Goal: Task Accomplishment & Management: Complete application form

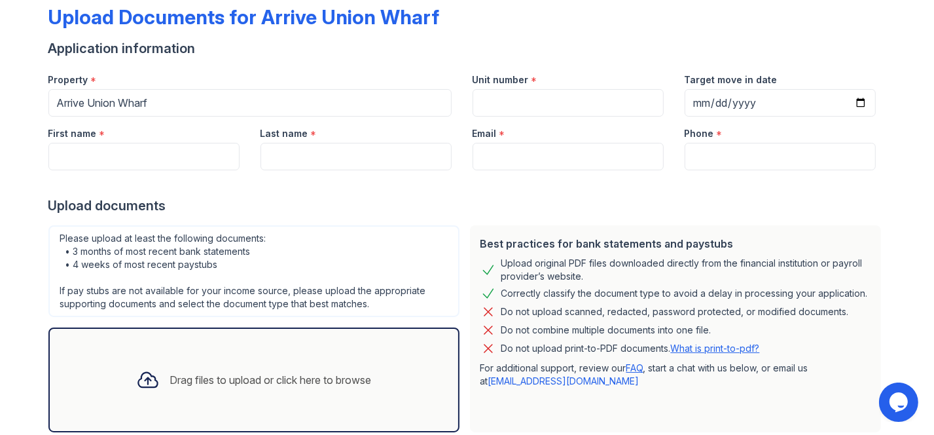
scroll to position [148, 0]
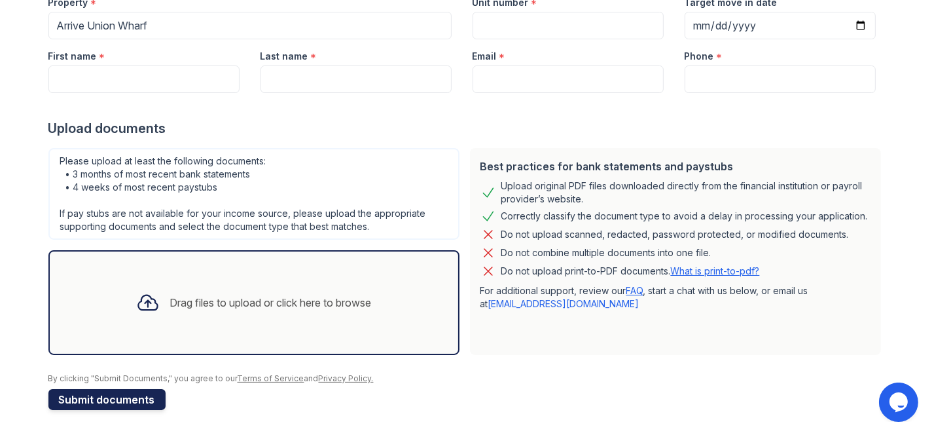
click at [94, 400] on button "Submit documents" at bounding box center [106, 399] width 117 height 21
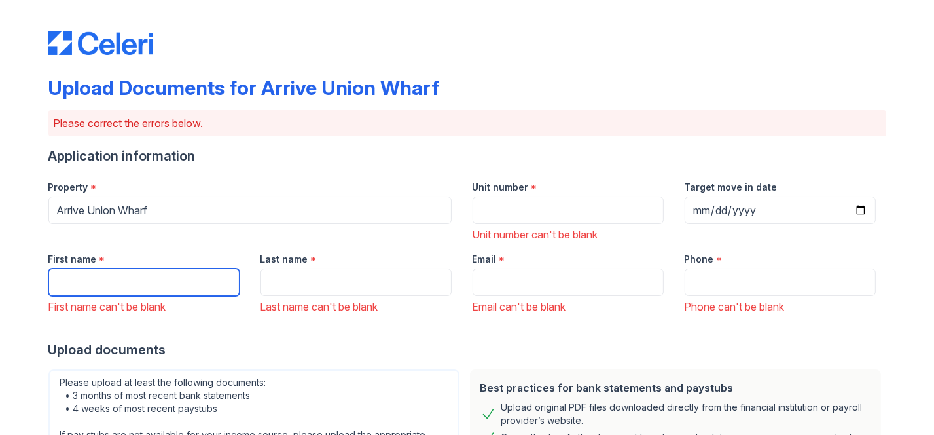
click at [118, 289] on input "First name" at bounding box center [143, 281] width 191 height 27
type input "[PERSON_NAME]"
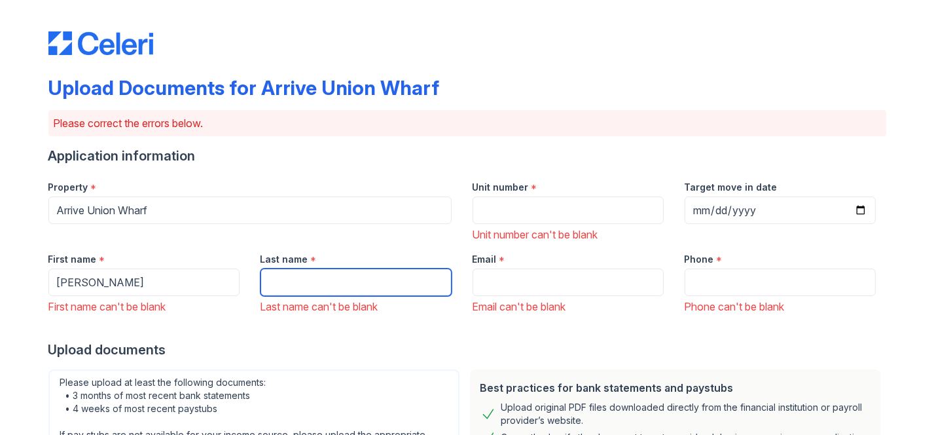
type input "[PERSON_NAME]"
type input "2018030568"
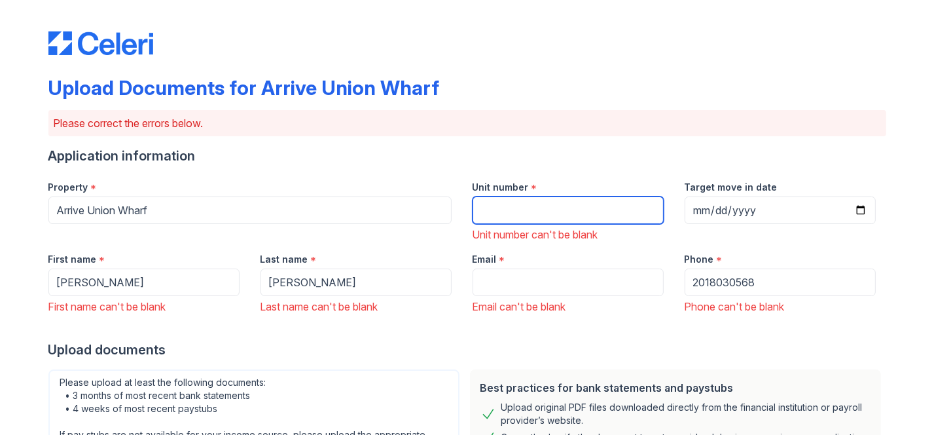
click at [554, 204] on input "Unit number" at bounding box center [568, 209] width 191 height 27
type input "407"
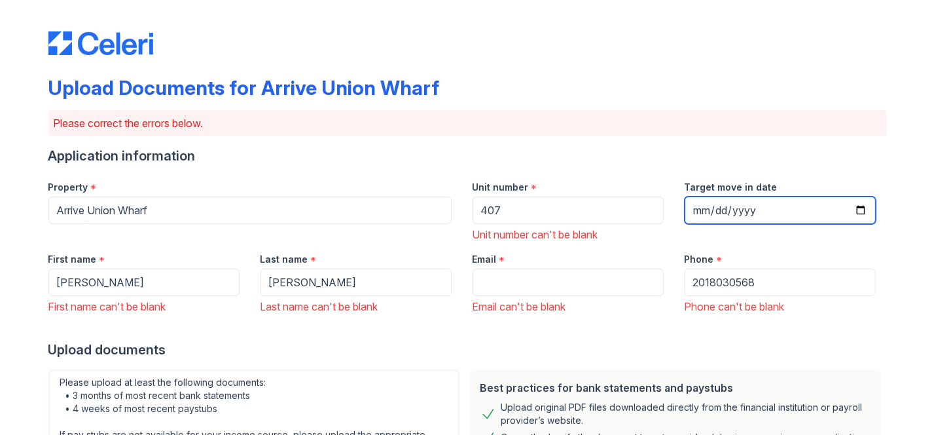
click at [855, 213] on input "Target move in date" at bounding box center [780, 209] width 191 height 27
type input "[DATE]"
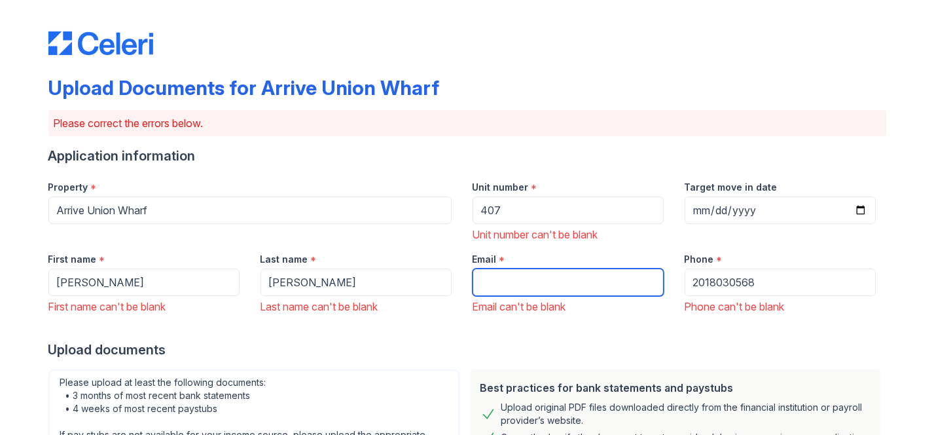
click at [513, 273] on input "Email" at bounding box center [568, 281] width 191 height 27
type input "[EMAIL_ADDRESS][DOMAIN_NAME]"
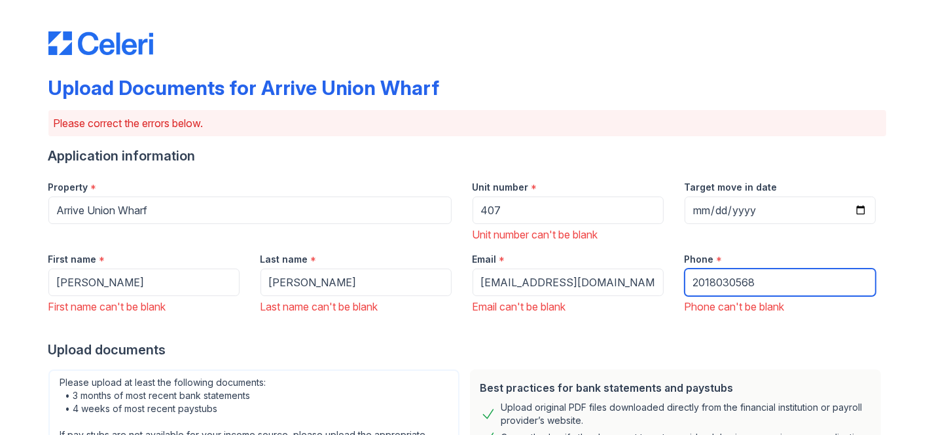
click at [793, 281] on input "2018030568" at bounding box center [780, 281] width 191 height 27
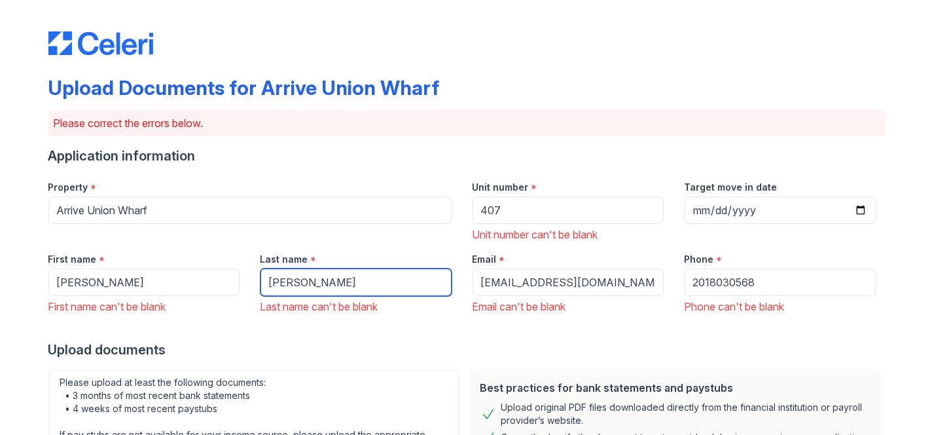
click at [318, 287] on input "[PERSON_NAME]" at bounding box center [356, 281] width 191 height 27
click at [24, 243] on div "Upload Documents for Arrive Union Wharf Please correct the errors below. Applic…" at bounding box center [467, 362] width 892 height 725
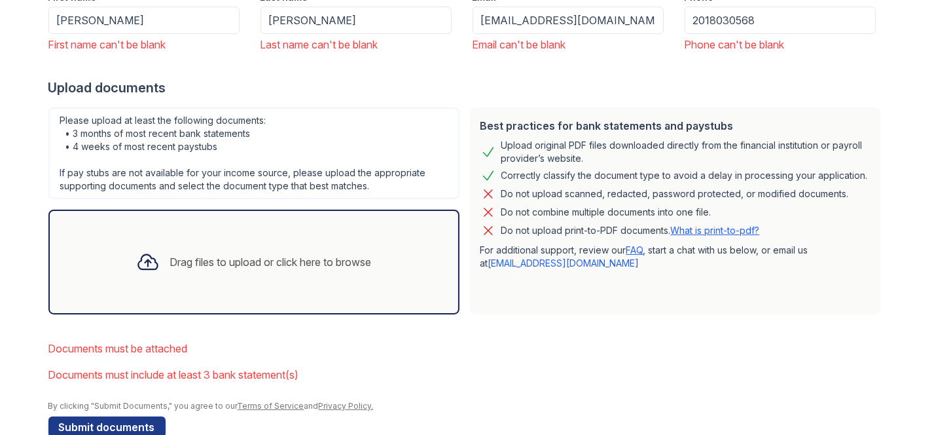
scroll to position [289, 0]
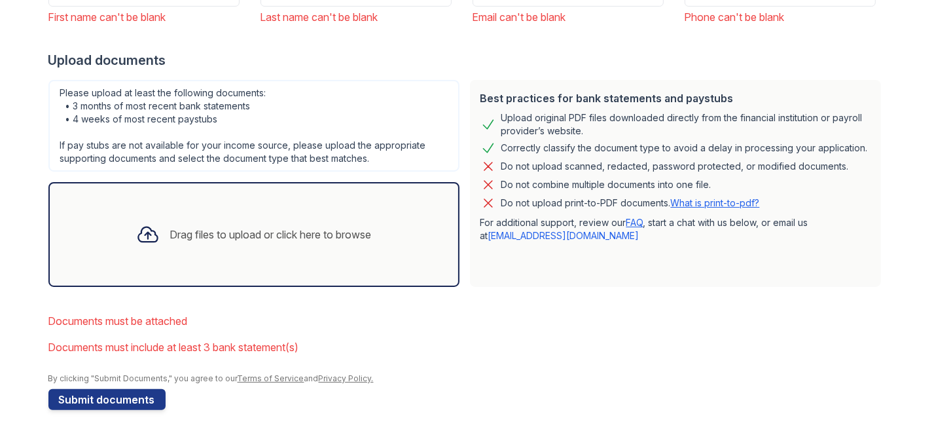
click at [225, 232] on div "Drag files to upload or click here to browse" at bounding box center [271, 234] width 202 height 16
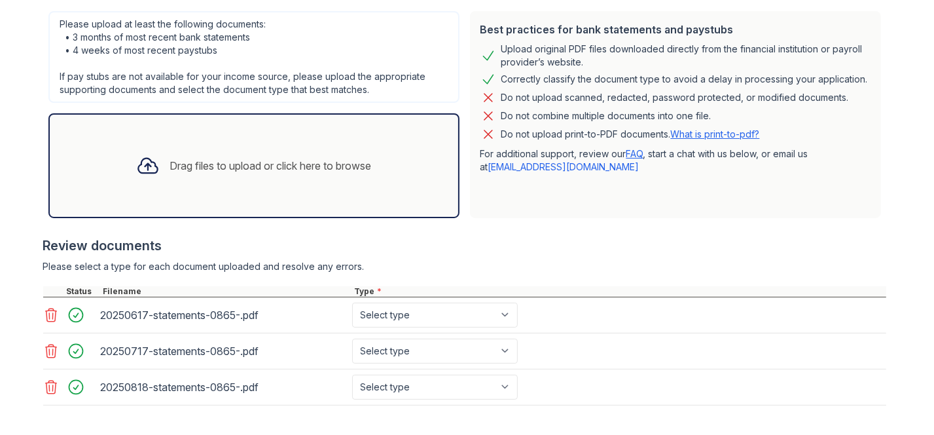
scroll to position [420, 0]
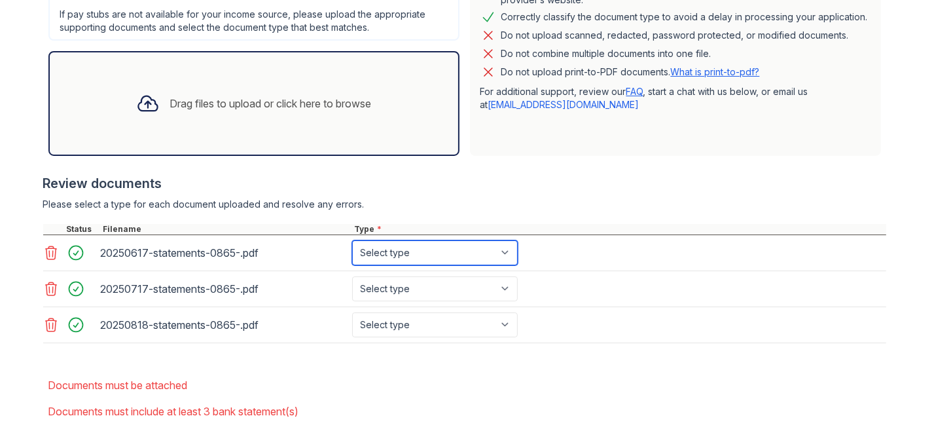
click at [500, 251] on select "Select type Paystub Bank Statement Offer Letter Tax Documents Benefit Award Let…" at bounding box center [435, 252] width 166 height 25
select select "bank_statement"
click at [352, 240] on select "Select type Paystub Bank Statement Offer Letter Tax Documents Benefit Award Let…" at bounding box center [435, 252] width 166 height 25
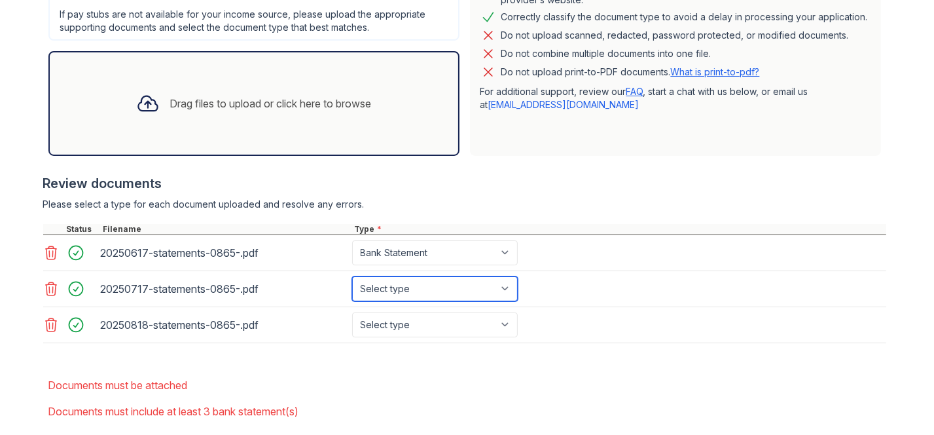
click at [505, 285] on select "Select type Paystub Bank Statement Offer Letter Tax Documents Benefit Award Let…" at bounding box center [435, 288] width 166 height 25
select select "bank_statement"
click at [352, 276] on select "Select type Paystub Bank Statement Offer Letter Tax Documents Benefit Award Let…" at bounding box center [435, 288] width 166 height 25
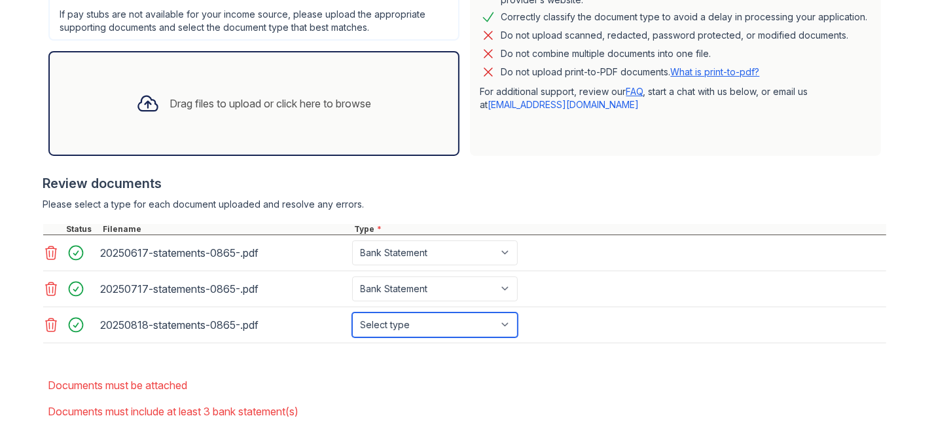
click at [503, 324] on select "Select type Paystub Bank Statement Offer Letter Tax Documents Benefit Award Let…" at bounding box center [435, 324] width 166 height 25
select select "bank_statement"
click at [352, 312] on select "Select type Paystub Bank Statement Offer Letter Tax Documents Benefit Award Let…" at bounding box center [435, 324] width 166 height 25
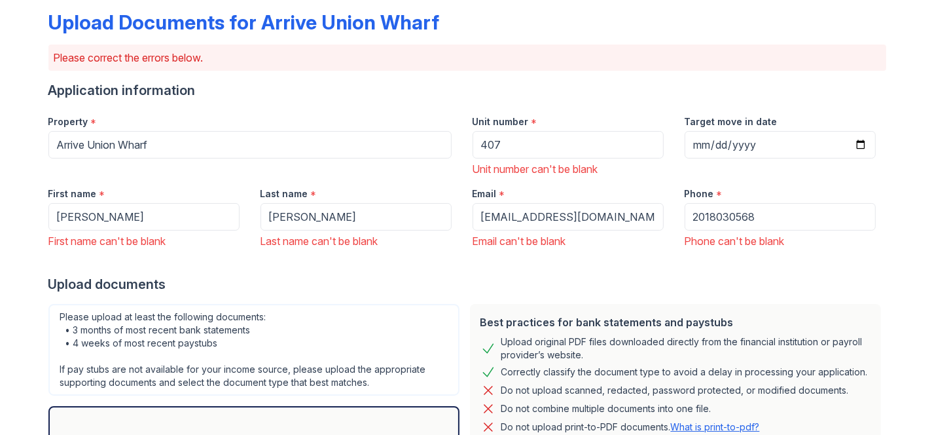
scroll to position [158, 0]
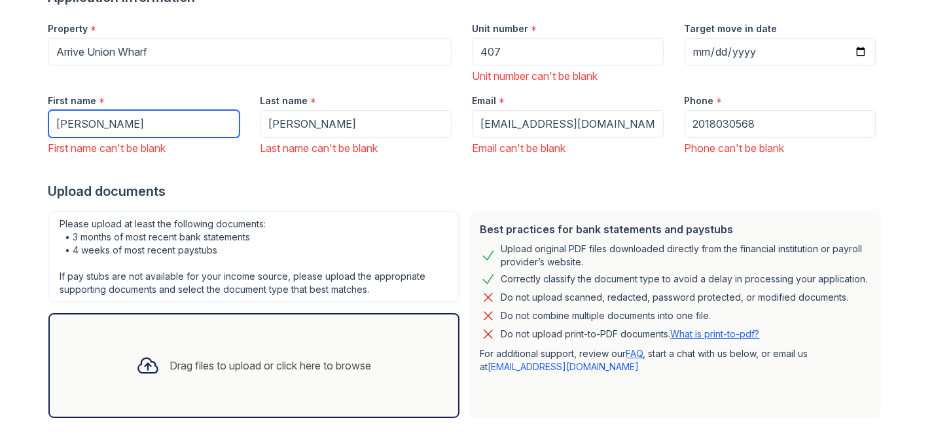
click at [135, 122] on input "[PERSON_NAME]" at bounding box center [143, 123] width 191 height 27
type input "[PERSON_NAME]"
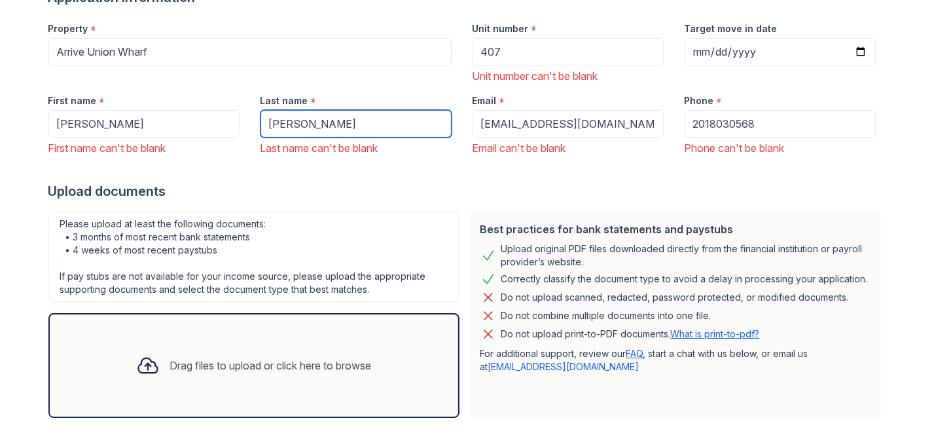
click at [333, 120] on input "[PERSON_NAME]" at bounding box center [356, 123] width 191 height 27
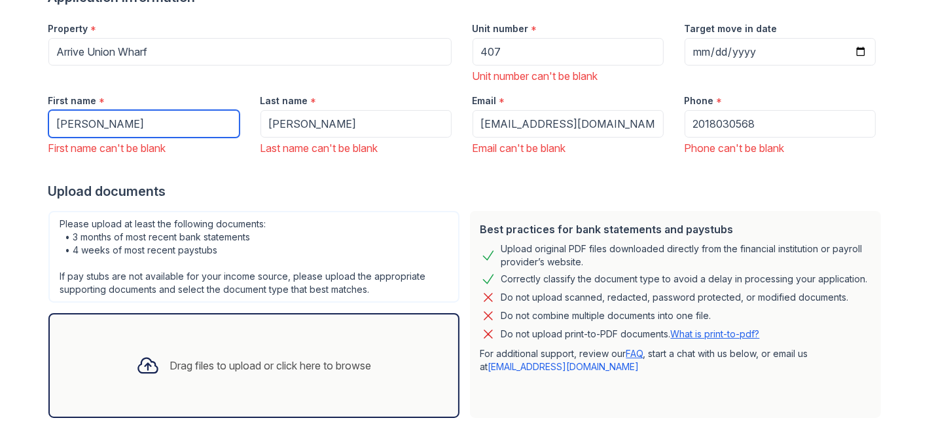
drag, startPoint x: 115, startPoint y: 124, endPoint x: -13, endPoint y: 117, distance: 127.8
click at [0, 117] on html "Upload Documents for Arrive Union Wharf Please correct the errors below. Applic…" at bounding box center [467, 217] width 934 height 435
click at [309, 182] on div "Upload documents" at bounding box center [467, 191] width 838 height 18
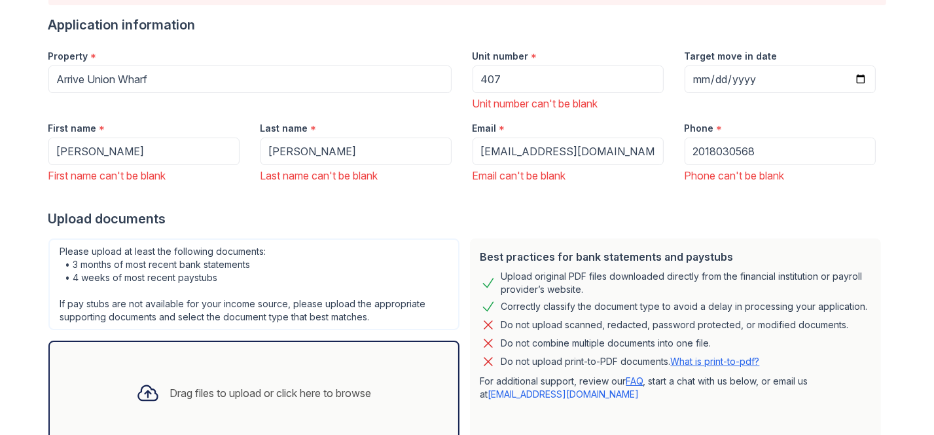
scroll to position [65, 0]
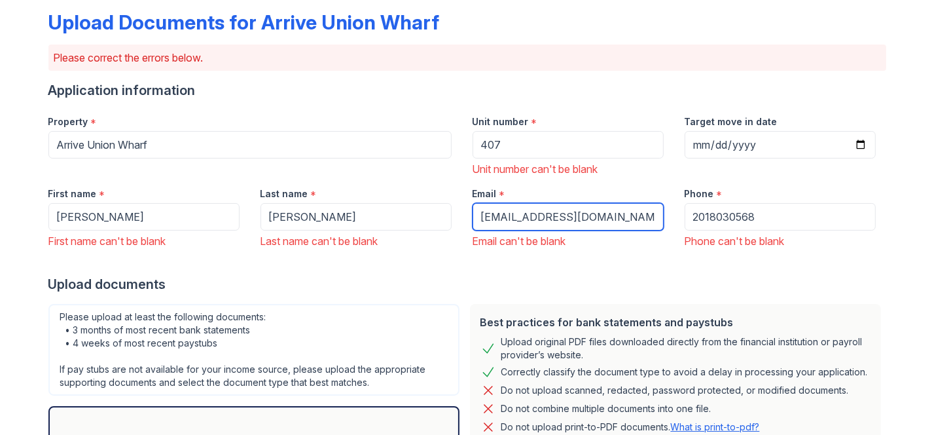
drag, startPoint x: 589, startPoint y: 213, endPoint x: 372, endPoint y: 209, distance: 217.3
click at [372, 209] on div "First name * [PERSON_NAME] First name can't be blank Last name * [PERSON_NAME] …" at bounding box center [462, 213] width 848 height 72
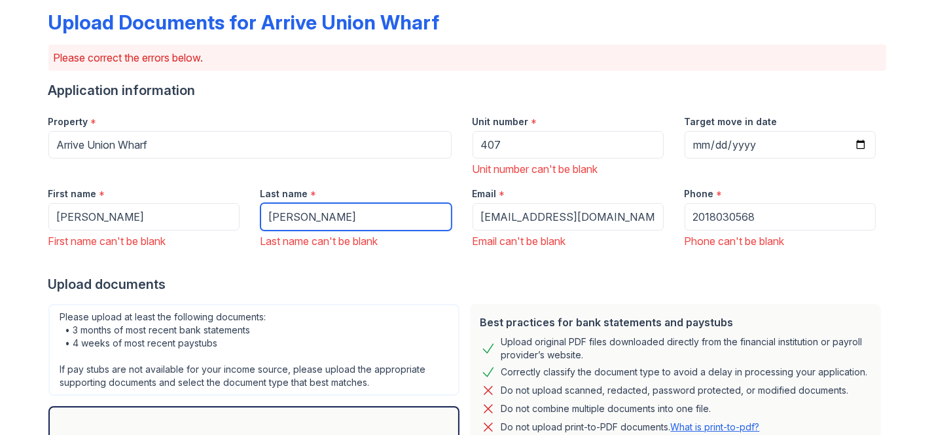
click at [372, 209] on input "[PERSON_NAME]" at bounding box center [356, 216] width 191 height 27
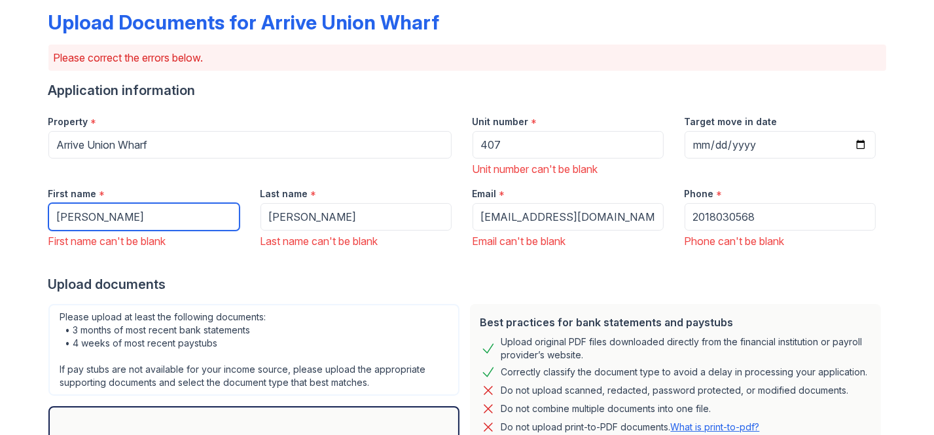
click at [194, 211] on input "[PERSON_NAME]" at bounding box center [143, 216] width 191 height 27
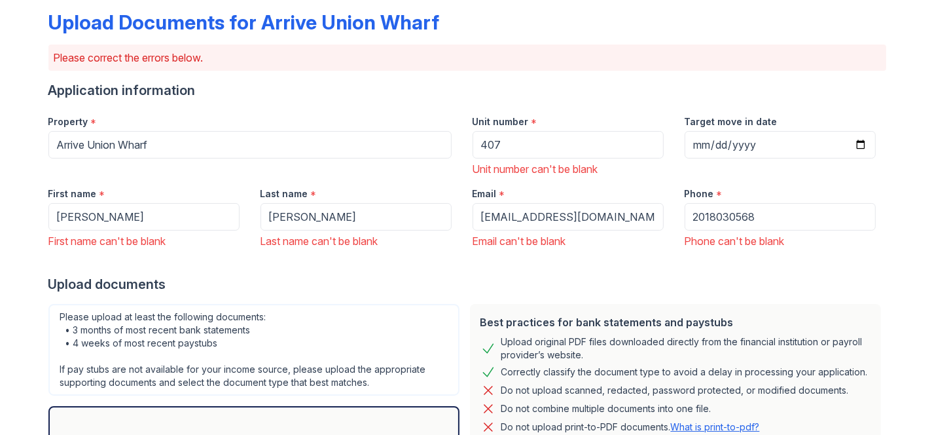
click at [38, 212] on div "First name * [PERSON_NAME] First name can't be blank" at bounding box center [144, 213] width 212 height 72
click at [549, 149] on input "407" at bounding box center [568, 144] width 191 height 27
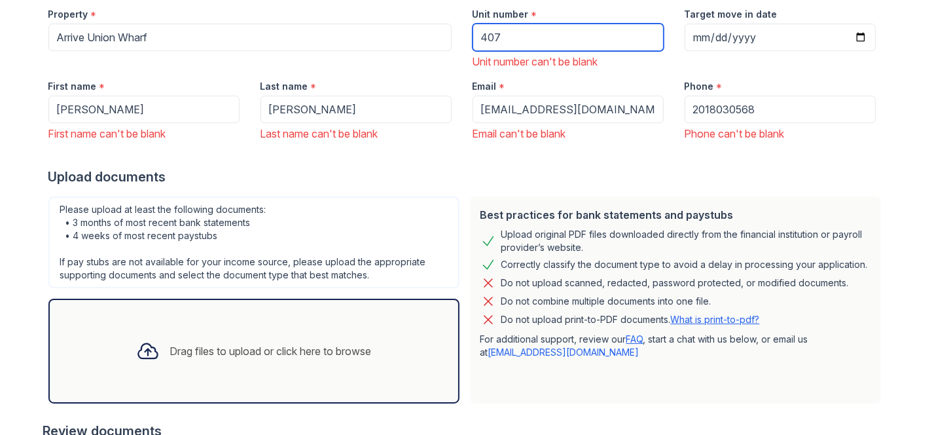
scroll to position [287, 0]
